Goal: Information Seeking & Learning: Learn about a topic

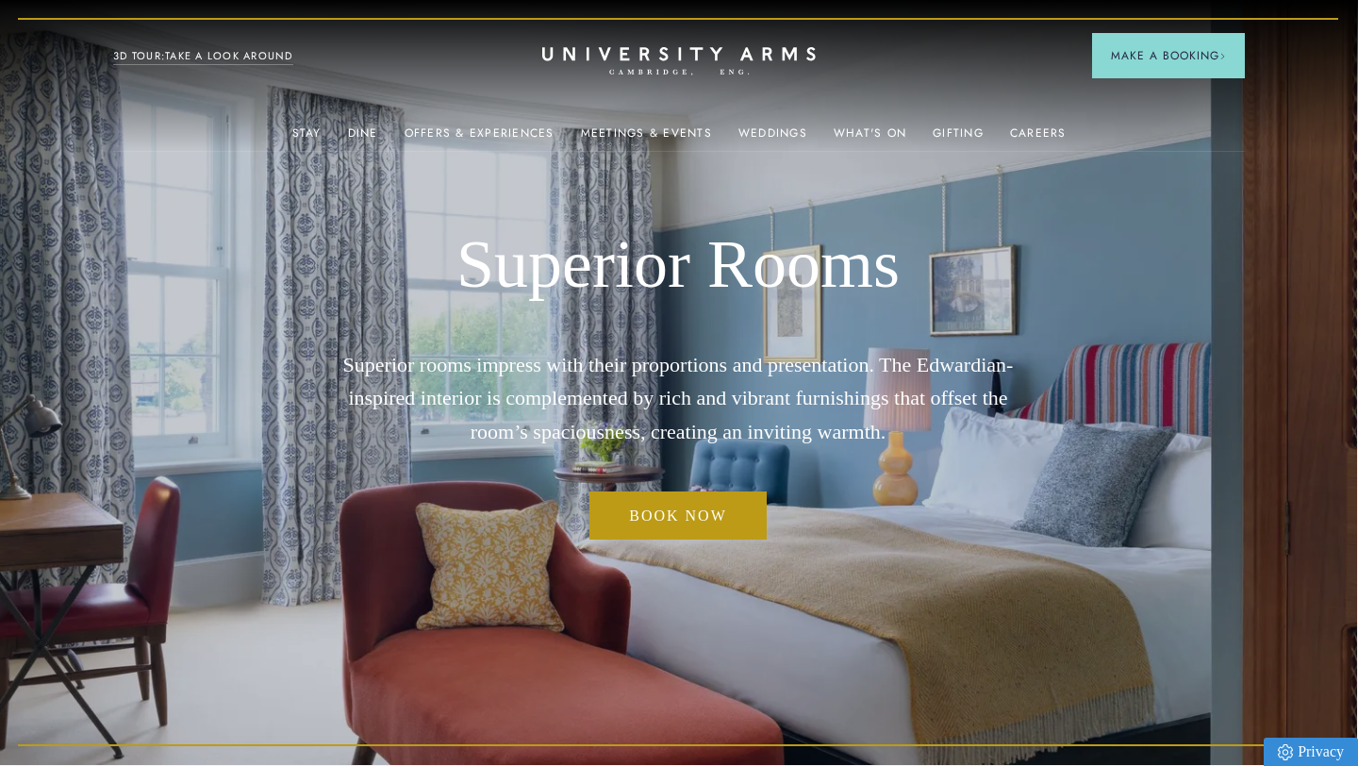
scroll to position [1, 0]
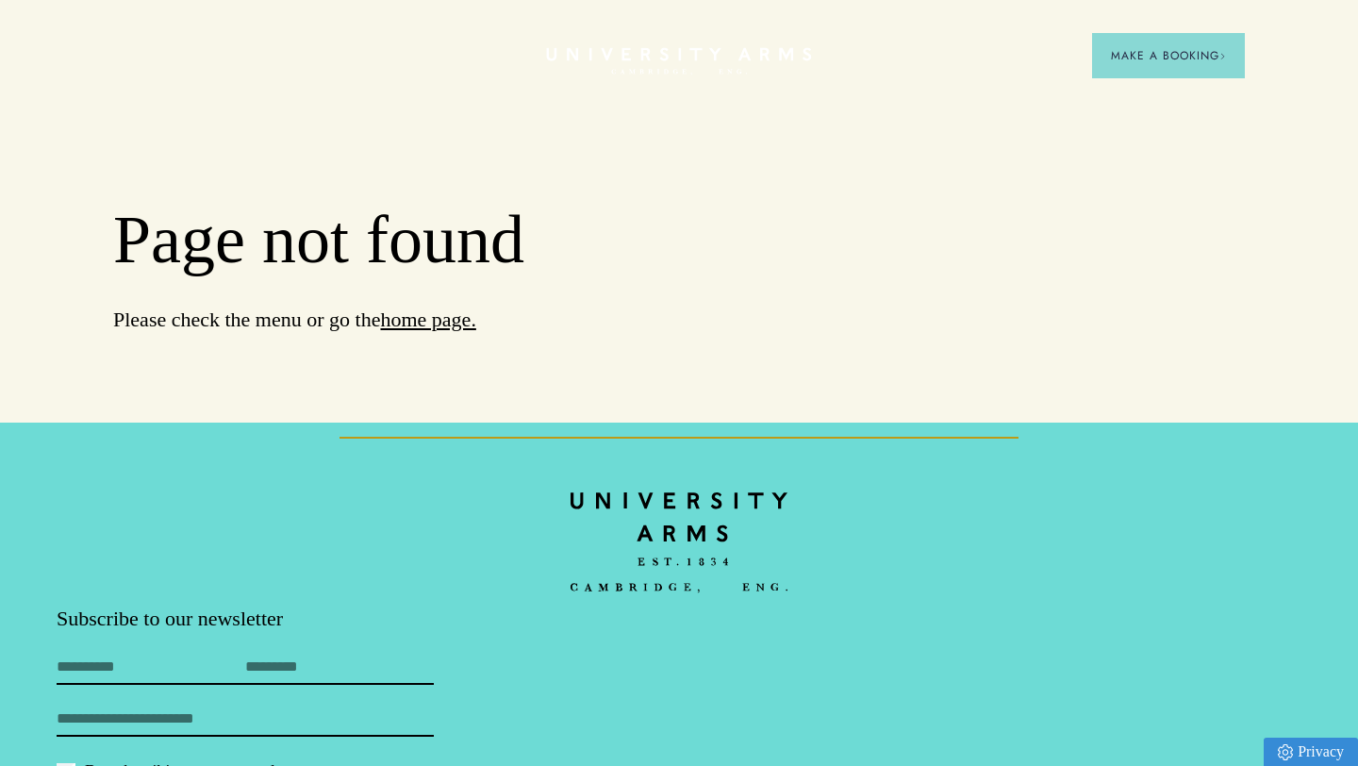
click at [670, 55] on icon "CAMBRIDGE’S LEADING LUXURY HOTEL SINCE [DATE]" at bounding box center [678, 61] width 265 height 28
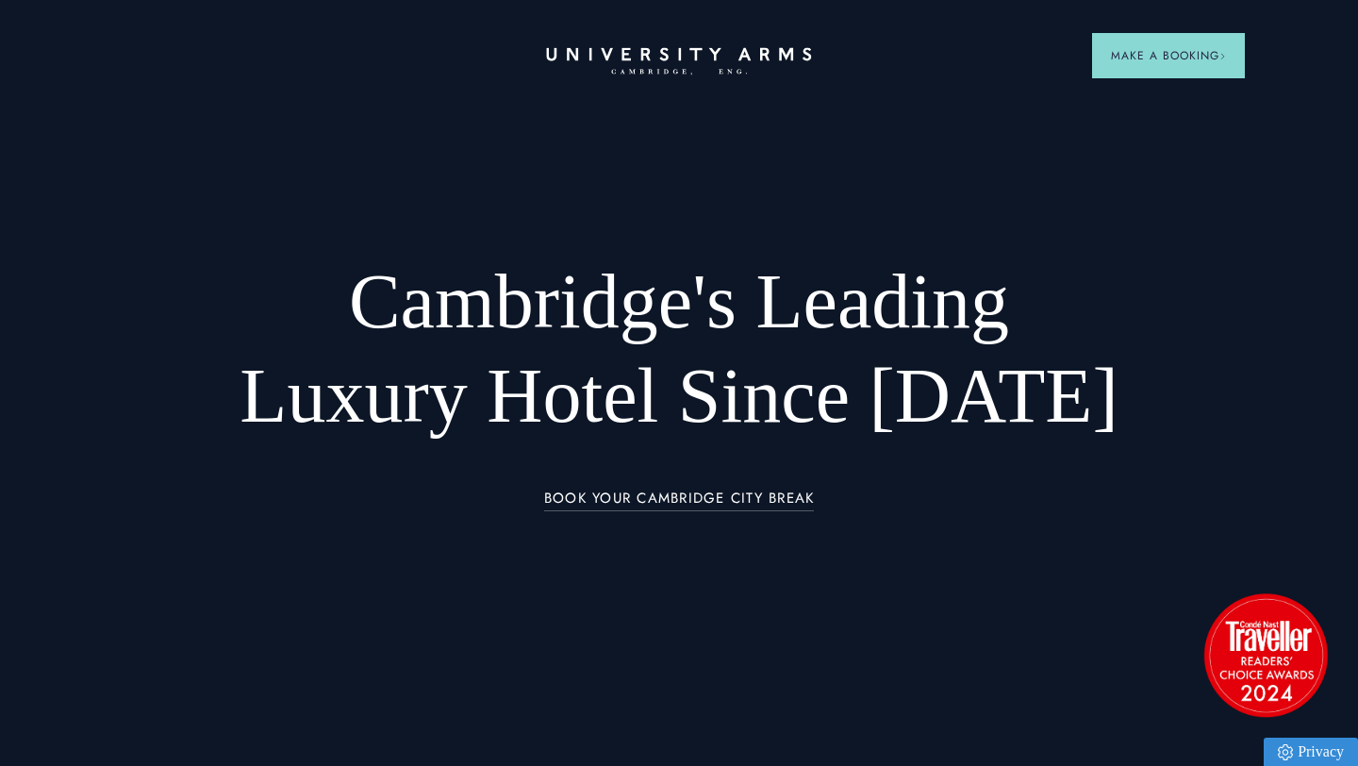
click at [690, 75] on header "CAMBRIDGE’S LEADING LUXURY HOTEL SINCE 1834 Make a Booking" at bounding box center [679, 52] width 1358 height 104
click at [664, 52] on icon at bounding box center [678, 53] width 265 height 13
click at [458, 126] on link "Offers & Experiences" at bounding box center [480, 138] width 150 height 25
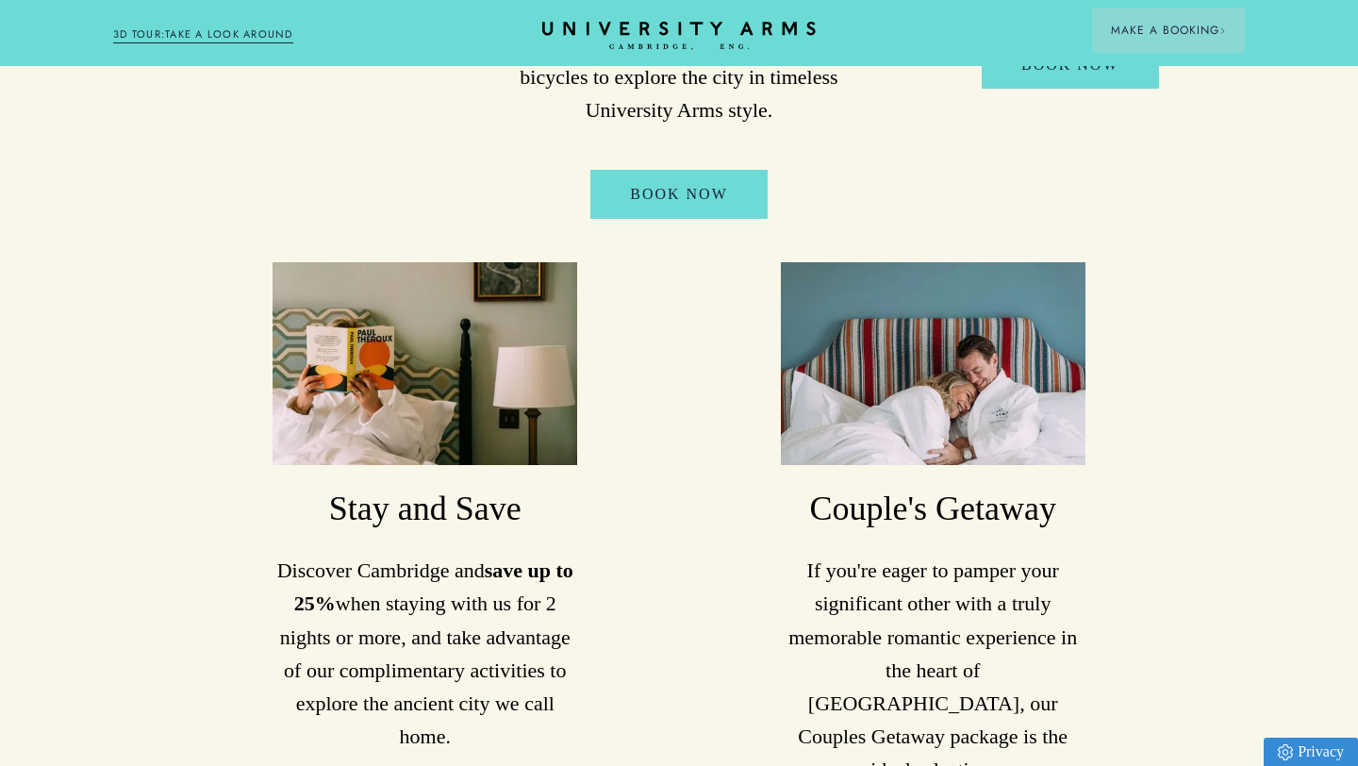
scroll to position [1765, 0]
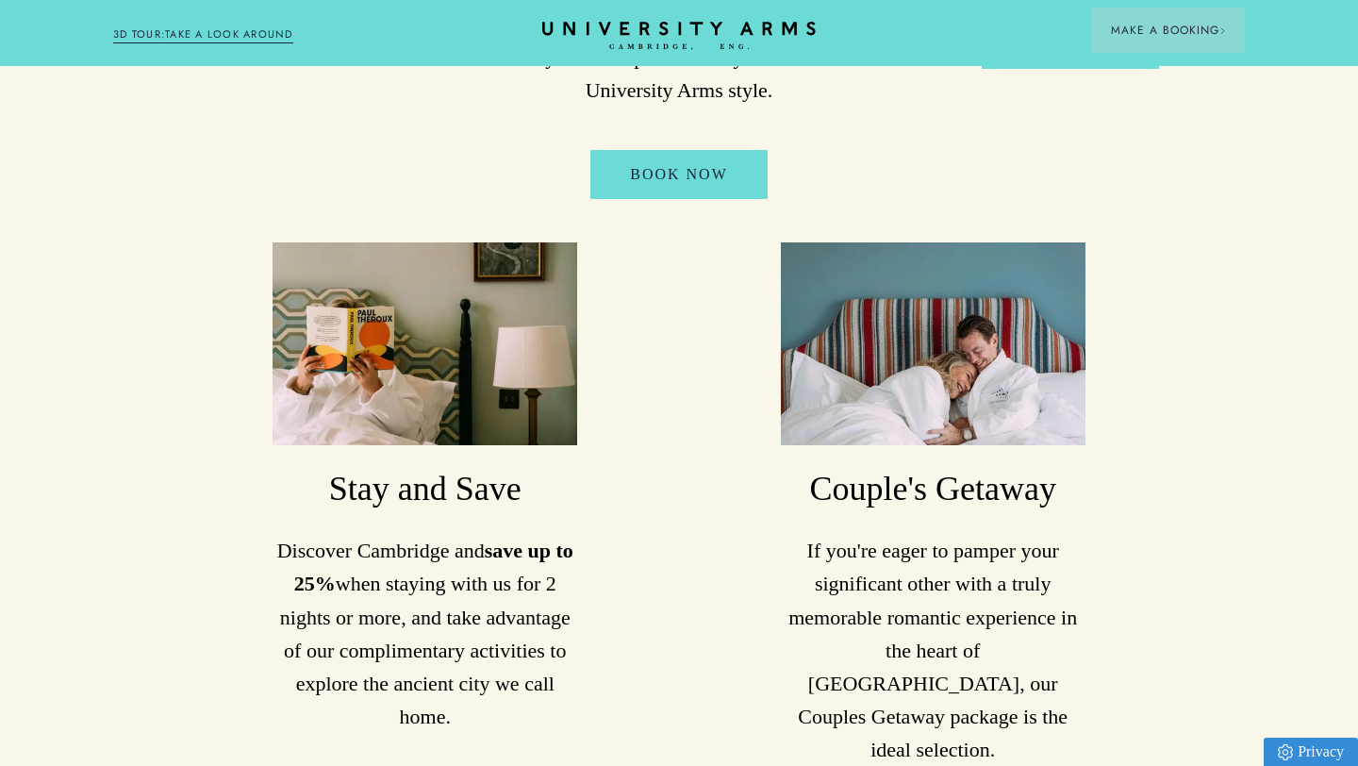
click at [440, 301] on img at bounding box center [425, 344] width 305 height 204
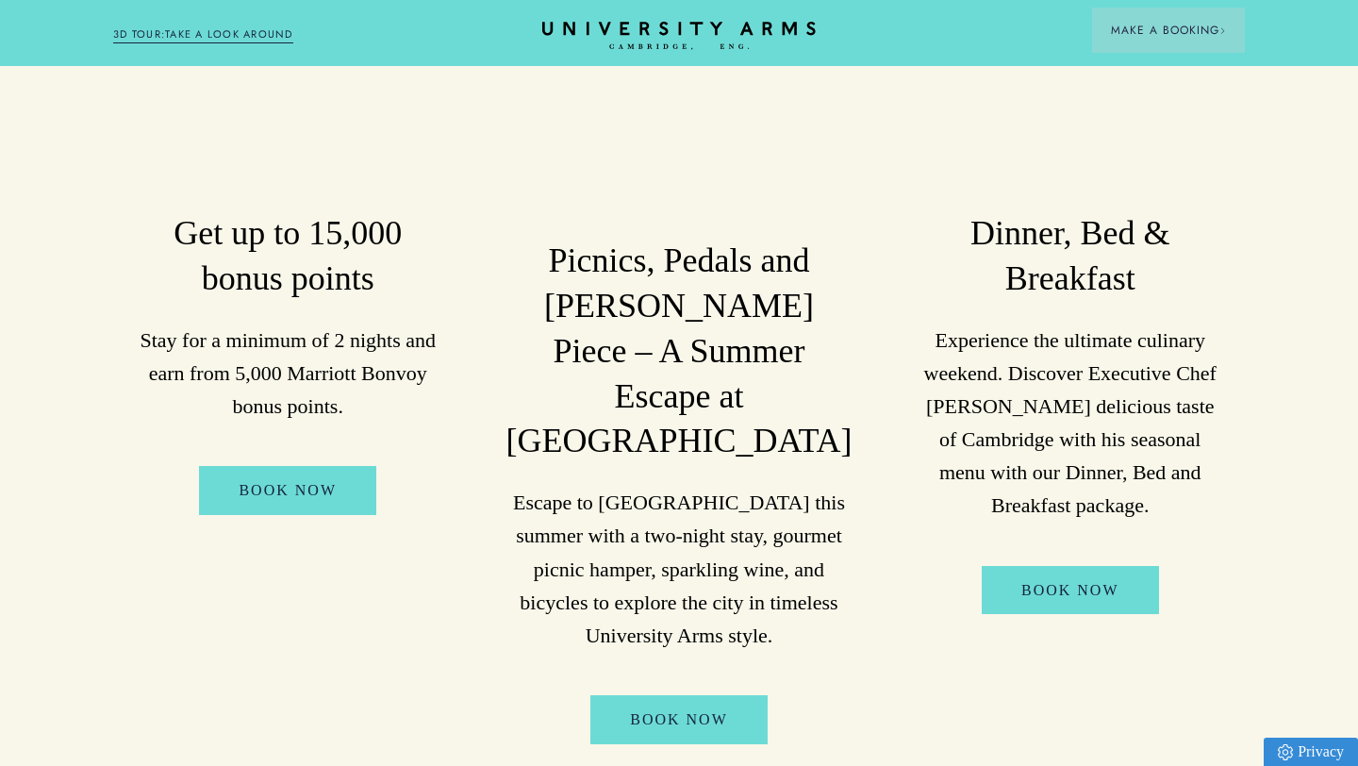
scroll to position [1211, 0]
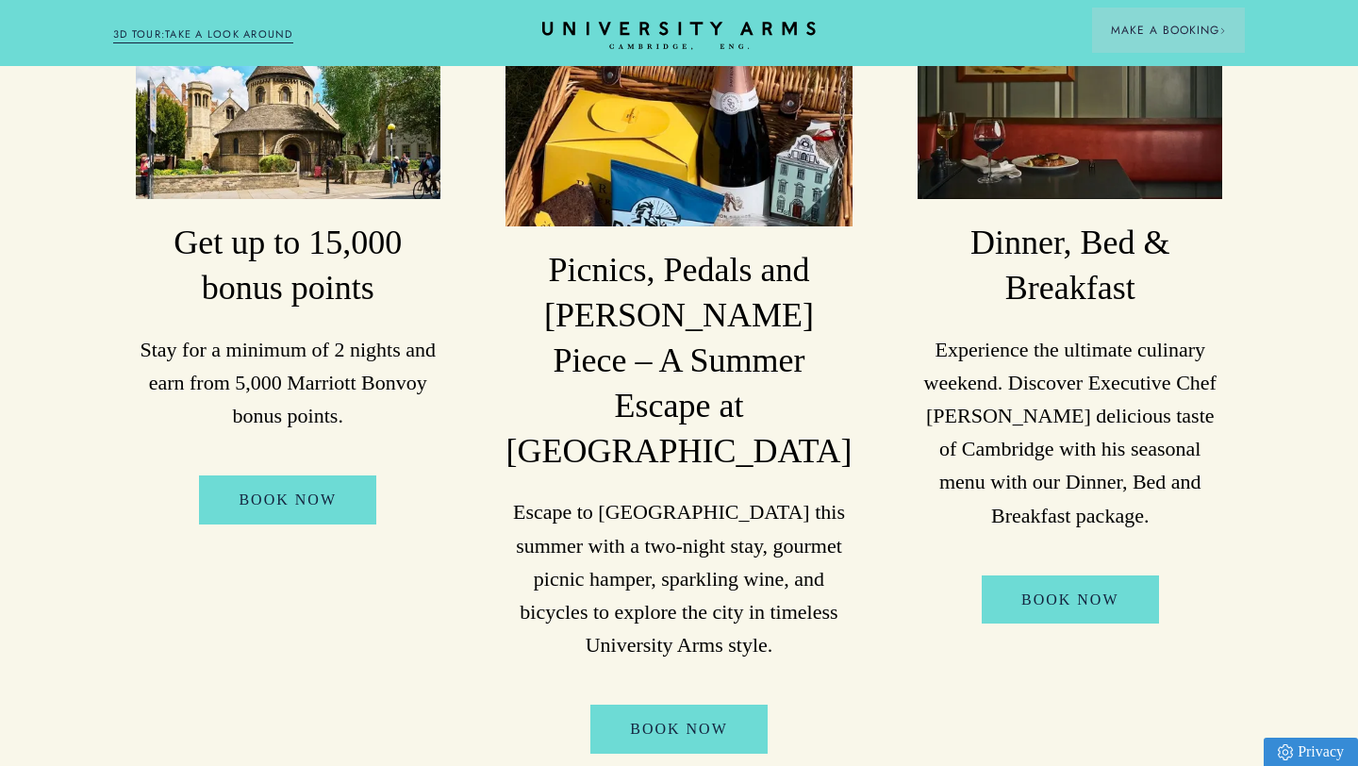
click at [328, 110] on img at bounding box center [288, 97] width 305 height 204
click at [688, 143] on div "Picnics, Pedals and [PERSON_NAME] Piece – A Summer Escape at [GEOGRAPHIC_DATA] …" at bounding box center [678, 374] width 346 height 758
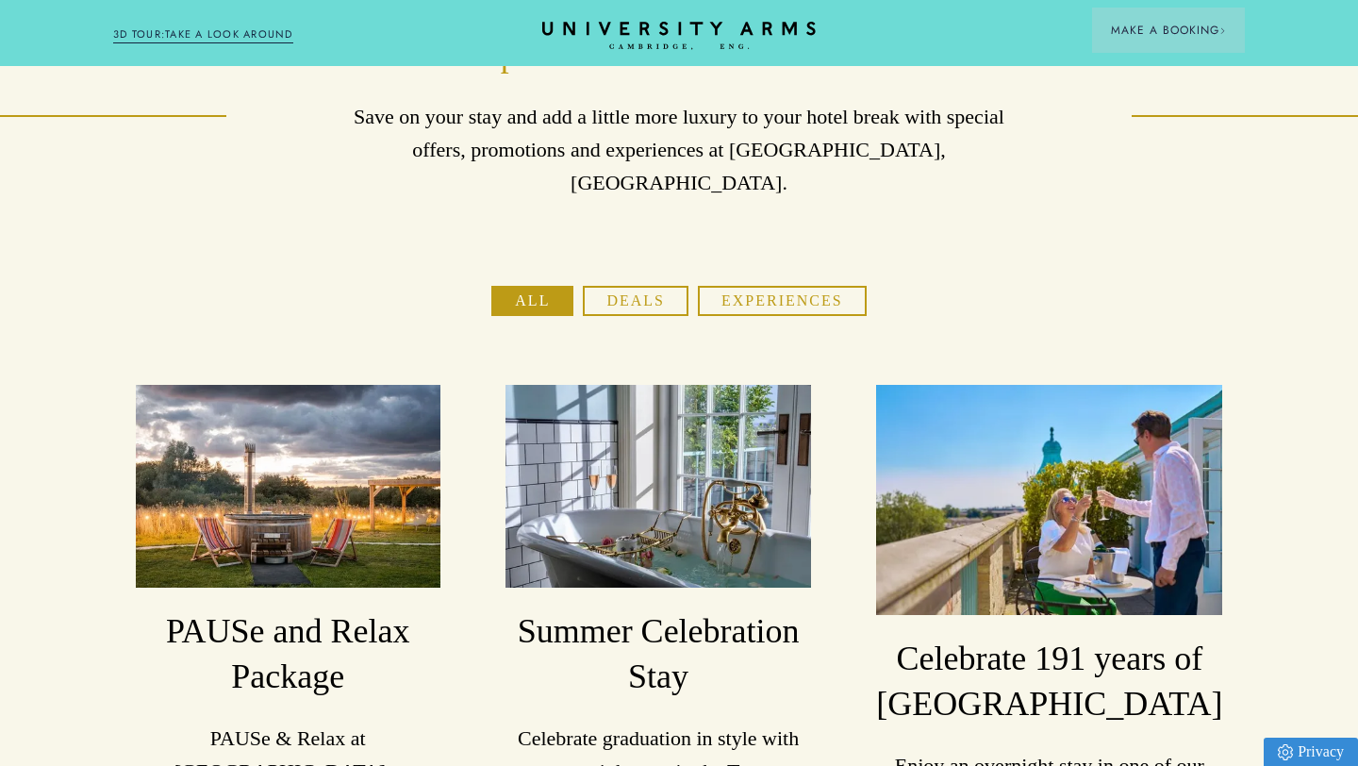
scroll to position [0, 0]
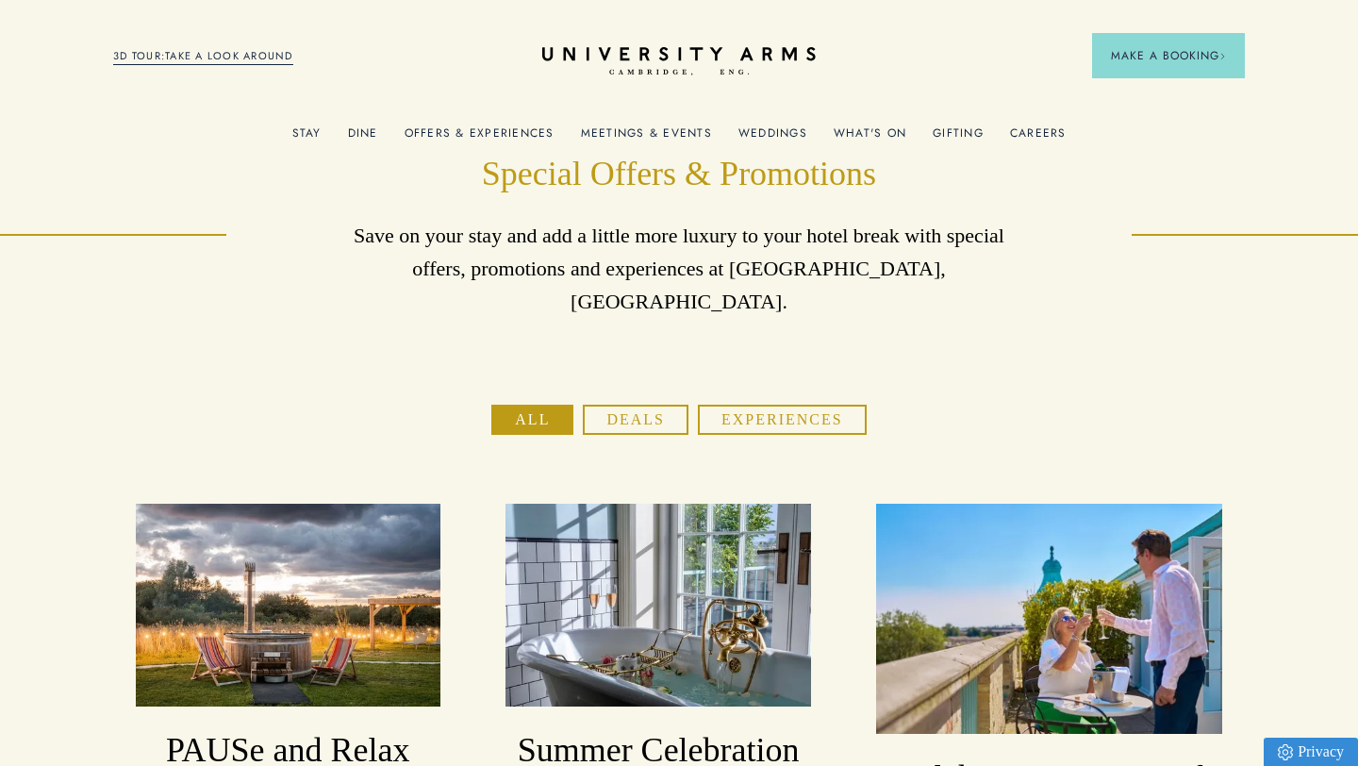
click at [678, 405] on button "Deals" at bounding box center [636, 420] width 106 height 30
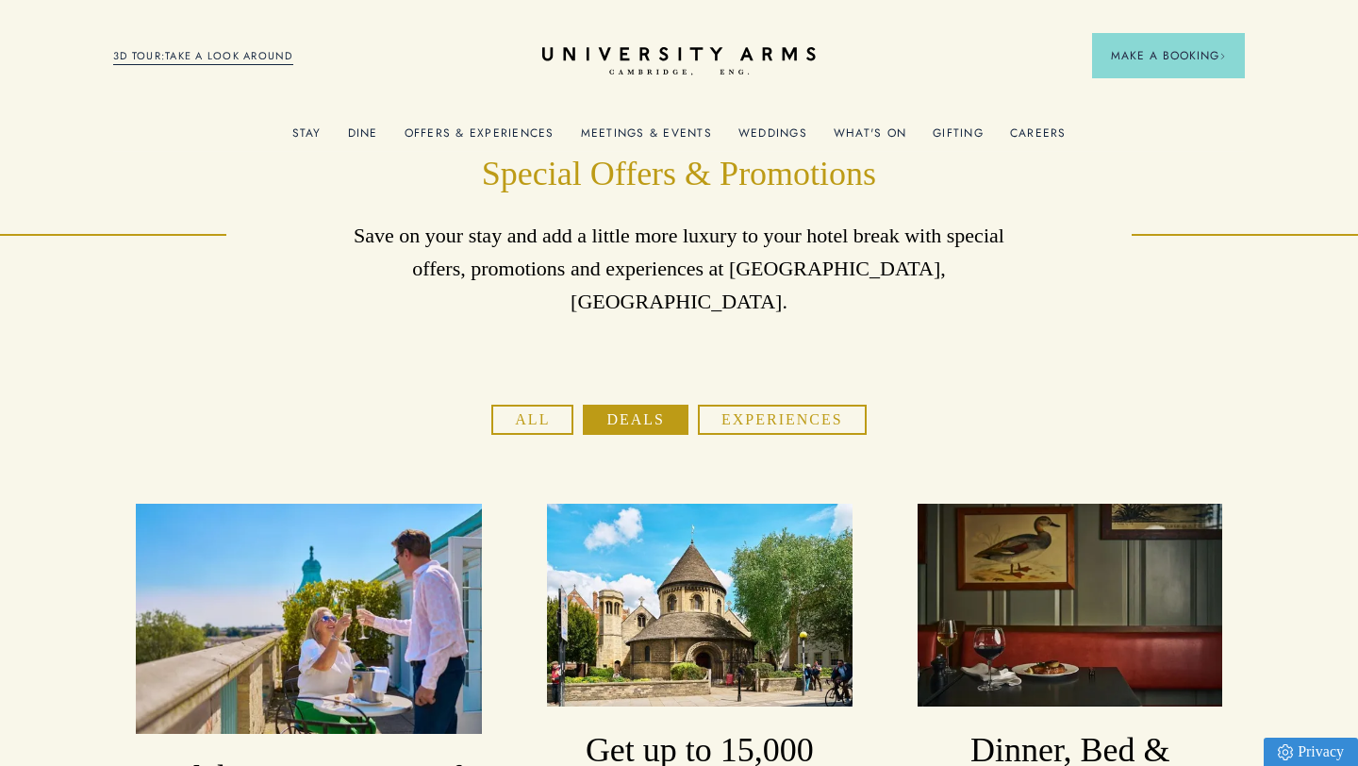
click at [770, 126] on link "Weddings" at bounding box center [772, 138] width 69 height 25
